Goal: Task Accomplishment & Management: Manage account settings

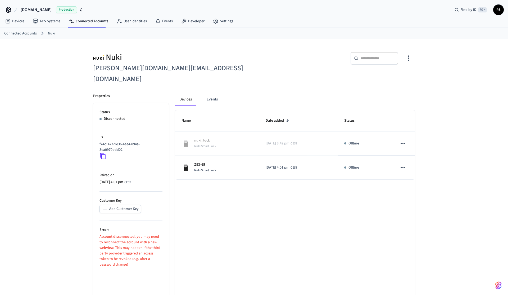
scroll to position [11, 0]
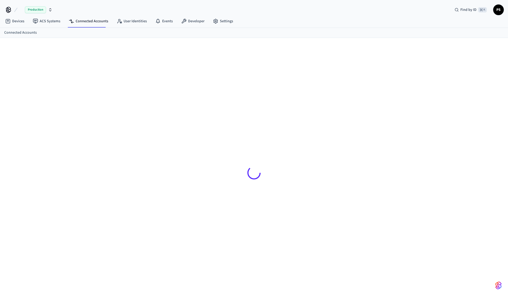
scroll to position [7, 0]
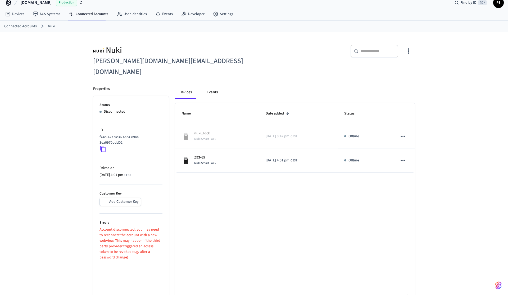
click at [217, 86] on button "Events" at bounding box center [213, 92] width 20 height 13
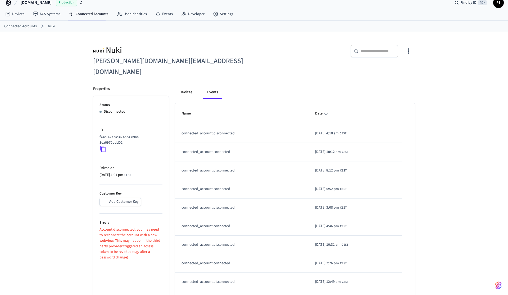
click at [185, 86] on button "Devices" at bounding box center [185, 92] width 21 height 13
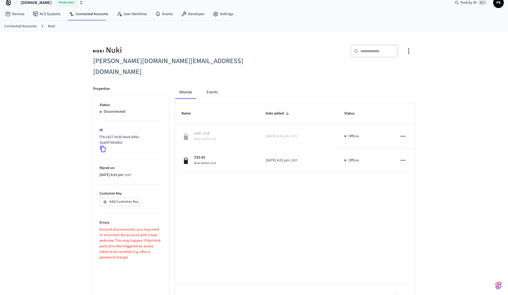
click at [56, 100] on div "Nuki marting.rentals+nukiweb_vlados@gmail.com ​ ​ Properties Status Disconnecte…" at bounding box center [254, 170] width 508 height 277
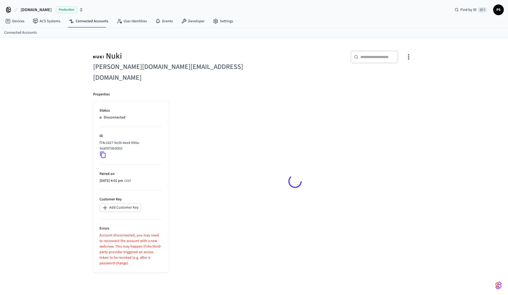
scroll to position [7, 0]
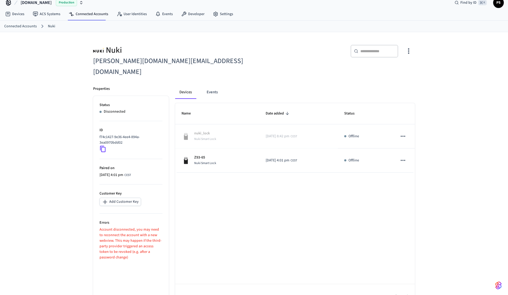
click at [73, 90] on div "Nuki marting.rentals+nukiweb_vlados@gmail.com ​ ​ Properties Status Disconnecte…" at bounding box center [254, 170] width 508 height 277
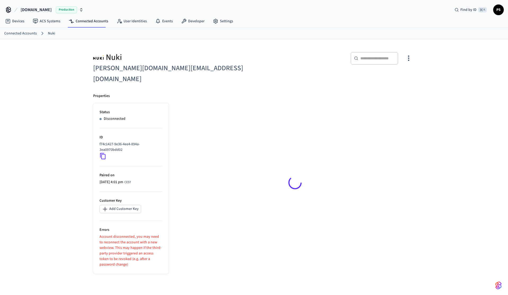
scroll to position [7, 0]
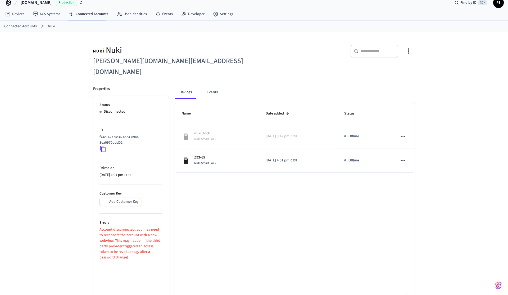
click at [410, 46] on button "button" at bounding box center [409, 51] width 12 height 21
click at [388, 86] on span "Sync Account" at bounding box center [387, 86] width 21 height 5
click at [51, 74] on div at bounding box center [254, 147] width 508 height 295
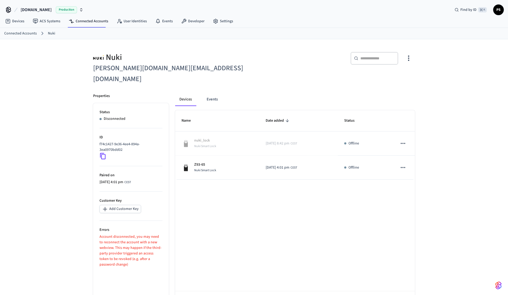
scroll to position [11, 0]
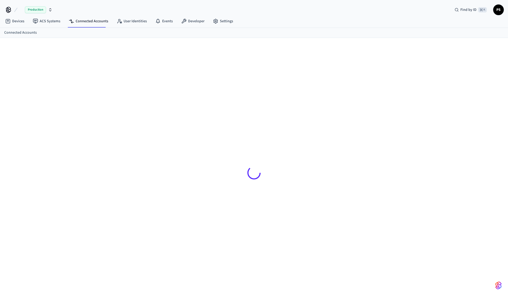
scroll to position [7, 0]
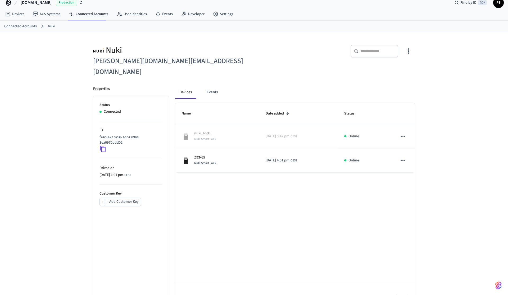
click at [49, 83] on div "Nuki [PERSON_NAME][DOMAIN_NAME][EMAIL_ADDRESS][DOMAIN_NAME] ​ ​ Properties Stat…" at bounding box center [254, 170] width 508 height 277
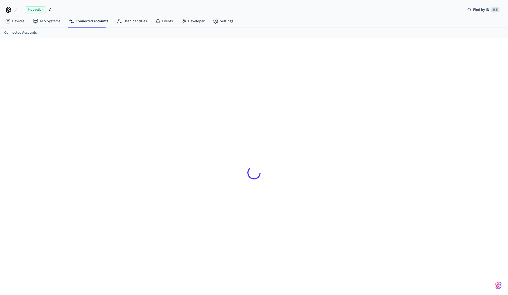
scroll to position [7, 0]
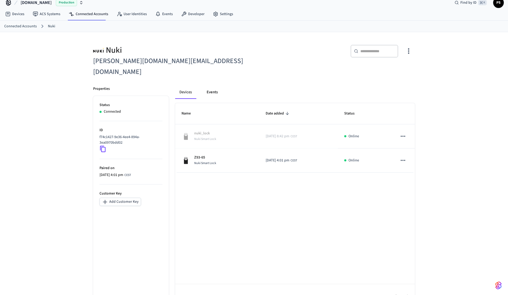
click at [213, 86] on button "Events" at bounding box center [213, 92] width 20 height 13
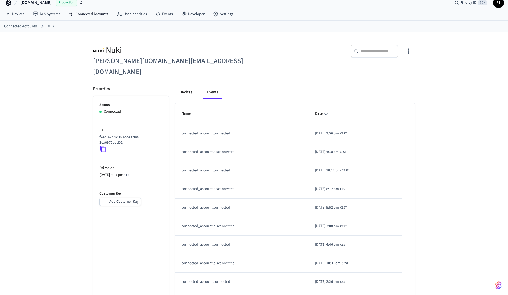
click at [192, 86] on button "Devices" at bounding box center [185, 92] width 21 height 13
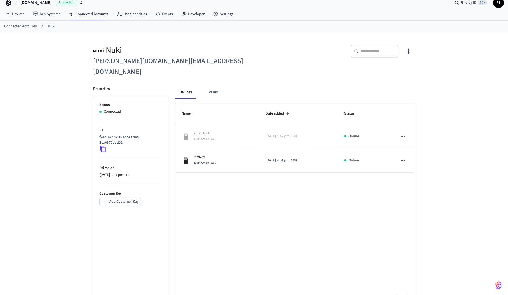
click at [50, 95] on div "Nuki marting.rentals+nukiweb_vlados@gmail.com ​ ​ Properties Status Connected I…" at bounding box center [254, 170] width 508 height 277
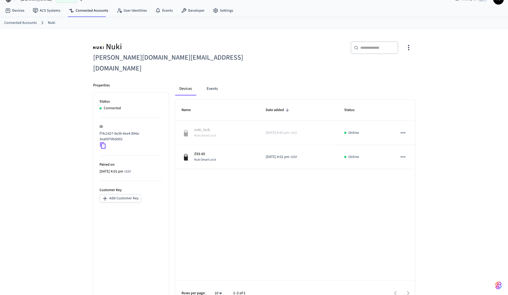
scroll to position [0, 0]
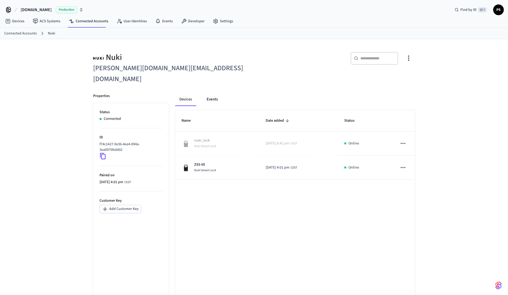
click at [221, 93] on button "Events" at bounding box center [213, 99] width 20 height 13
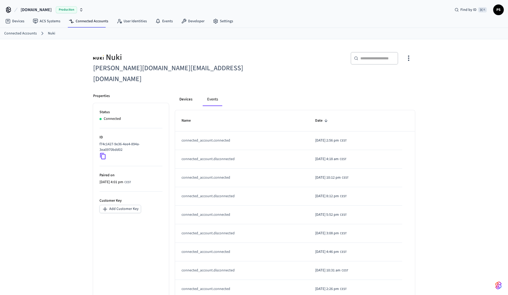
click at [190, 93] on button "Devices" at bounding box center [185, 99] width 21 height 13
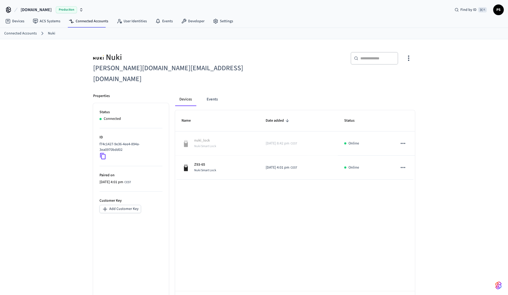
click at [72, 79] on div "Nuki [PERSON_NAME][DOMAIN_NAME][EMAIL_ADDRESS][DOMAIN_NAME] ​ ​ Properties Stat…" at bounding box center [254, 177] width 508 height 277
click at [105, 141] on p "f74c1427-9e36-4ee4-894a-3ea0970bdd02" at bounding box center [130, 146] width 61 height 11
click at [76, 118] on div "Nuki [PERSON_NAME][DOMAIN_NAME][EMAIL_ADDRESS][DOMAIN_NAME] ​ ​ Properties Stat…" at bounding box center [254, 177] width 508 height 277
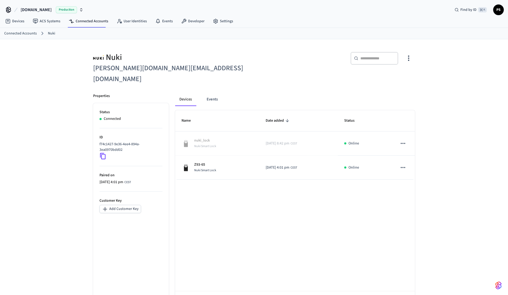
click at [79, 114] on div "Nuki [PERSON_NAME][DOMAIN_NAME][EMAIL_ADDRESS][DOMAIN_NAME] ​ ​ Properties Stat…" at bounding box center [254, 177] width 508 height 277
